Goal: Transaction & Acquisition: Purchase product/service

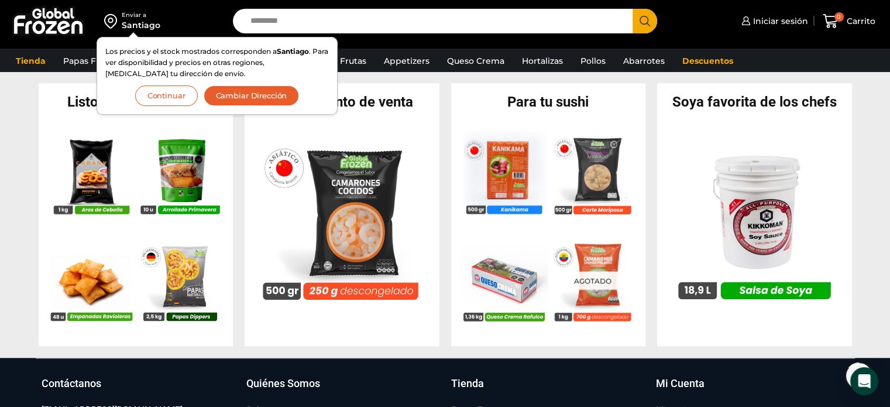
scroll to position [1117, 0]
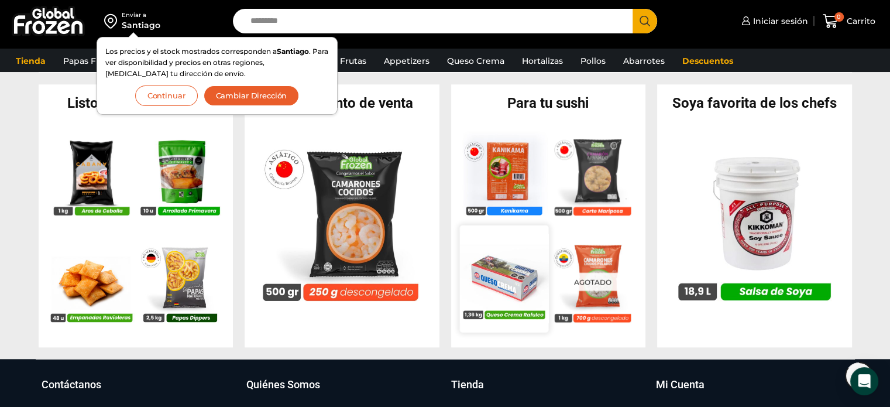
click at [485, 264] on img at bounding box center [503, 278] width 89 height 89
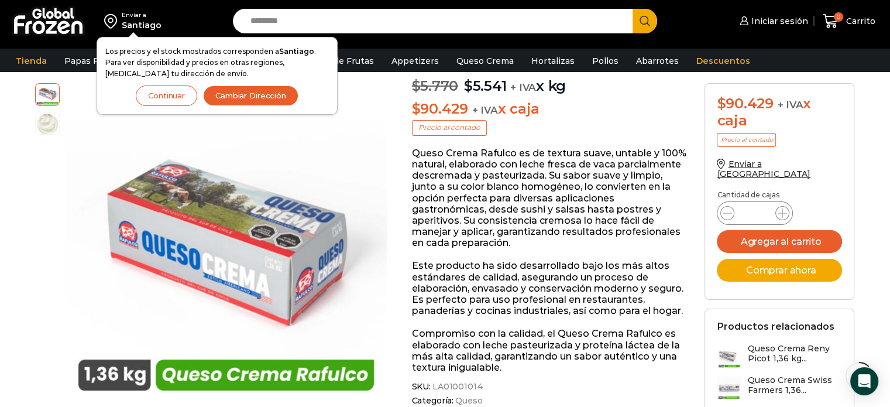
scroll to position [124, 0]
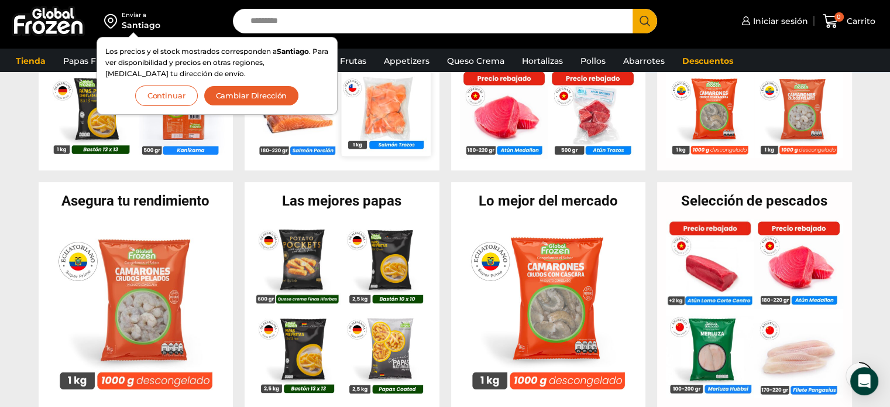
scroll to position [375, 0]
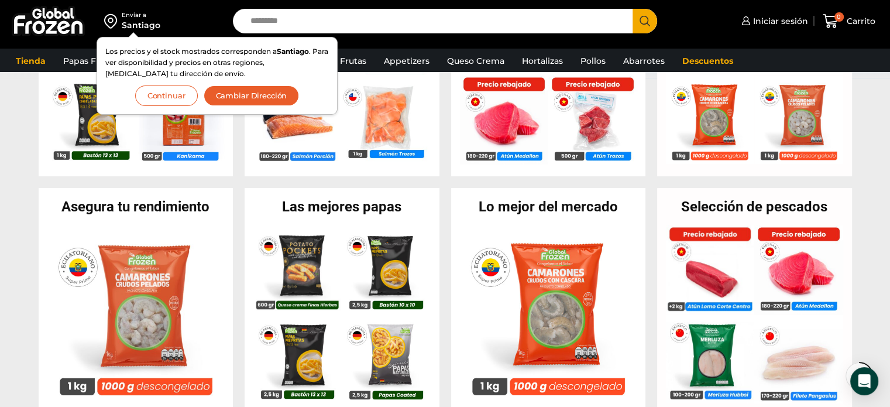
click at [354, 20] on input "Search input" at bounding box center [436, 21] width 383 height 25
type input "******"
click at [633, 9] on button "Search" at bounding box center [645, 21] width 25 height 25
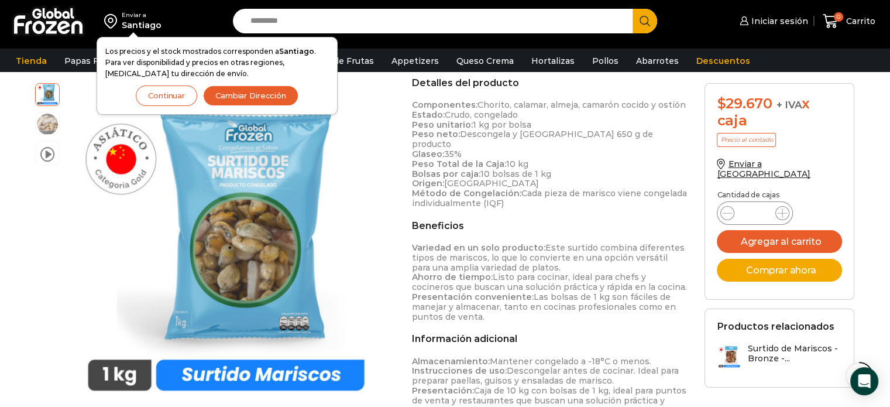
scroll to position [328, 0]
